Goal: Task Accomplishment & Management: Manage account settings

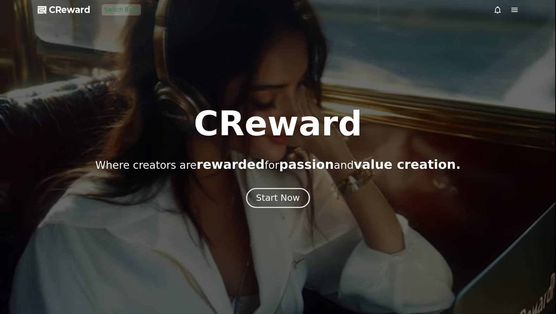
click at [279, 190] on button "Start Now" at bounding box center [278, 198] width 64 height 20
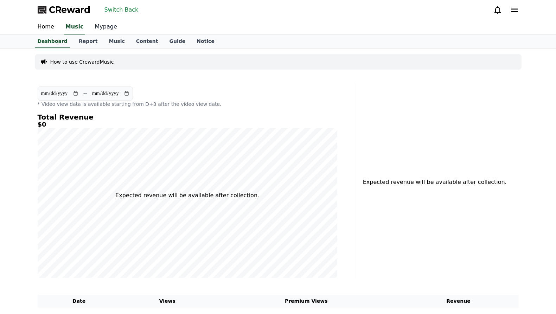
click at [103, 24] on link "Mypage" at bounding box center [105, 27] width 33 height 15
select select "**********"
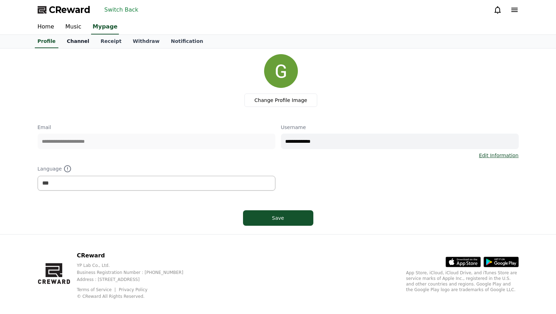
click at [74, 40] on link "Channel" at bounding box center [78, 41] width 34 height 13
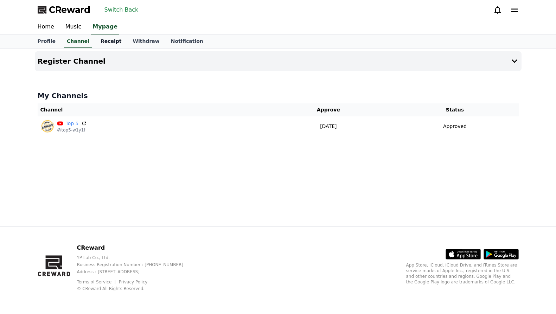
drag, startPoint x: 106, startPoint y: 45, endPoint x: 110, endPoint y: 48, distance: 5.5
click at [105, 46] on link "Receipt" at bounding box center [111, 41] width 32 height 13
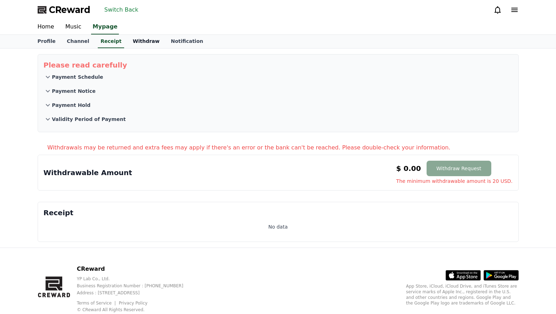
click at [131, 42] on link "Withdraw" at bounding box center [146, 41] width 38 height 13
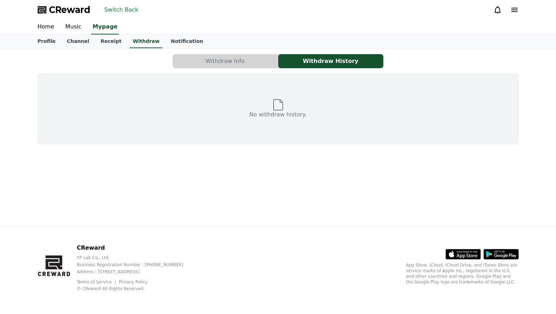
click at [200, 58] on button "Withdraw Info" at bounding box center [225, 61] width 105 height 14
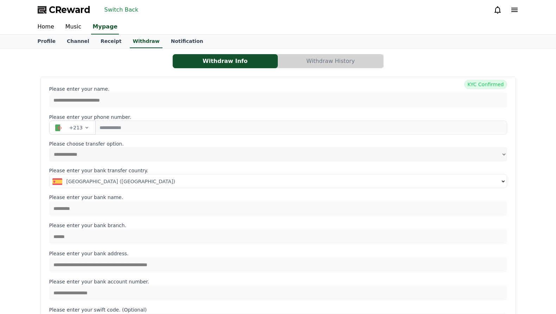
click at [131, 8] on button "Switch Back" at bounding box center [122, 9] width 40 height 11
